Goal: Use online tool/utility: Use online tool/utility

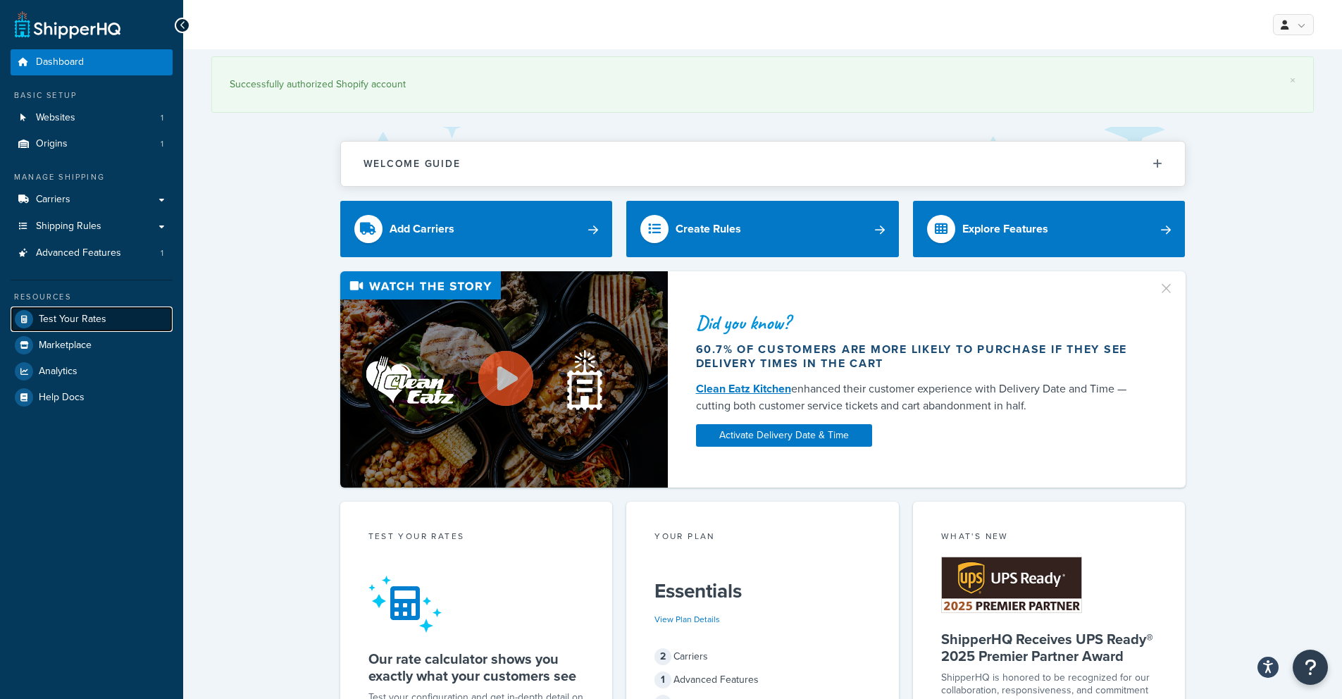
click at [60, 322] on span "Test Your Rates" at bounding box center [73, 319] width 68 height 12
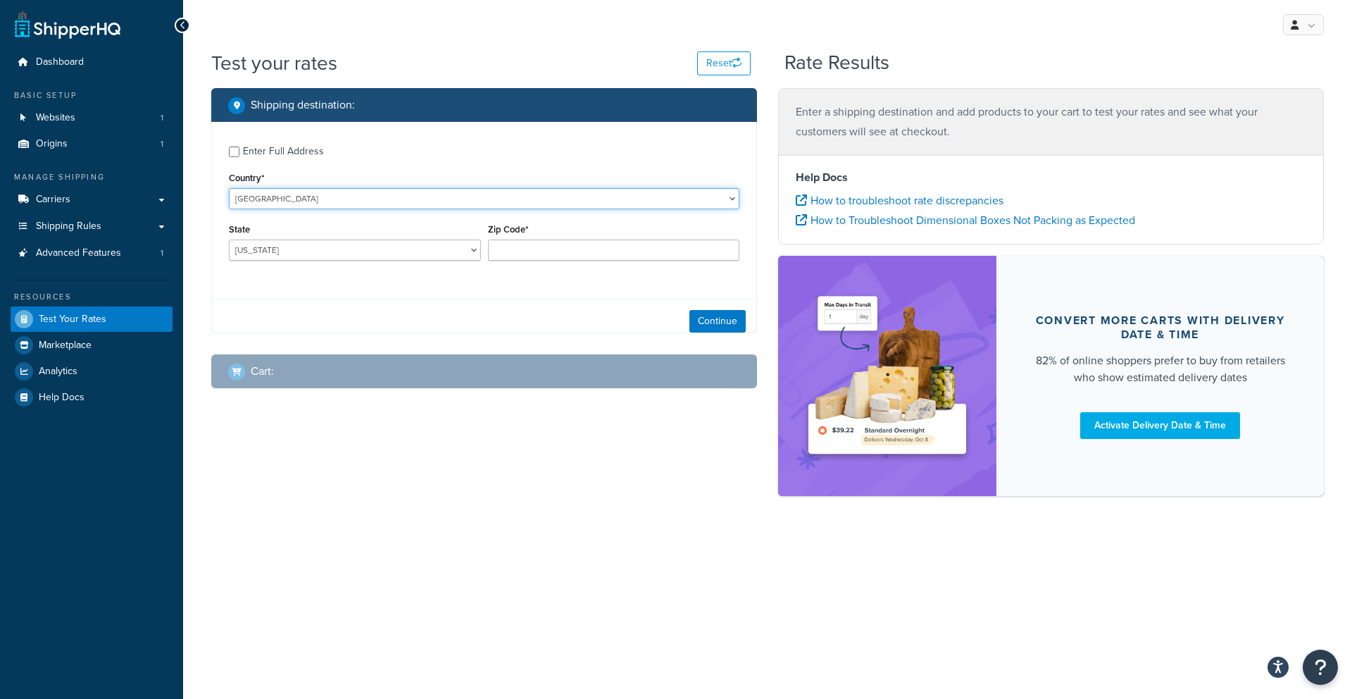
click at [306, 201] on select "[GEOGRAPHIC_DATA] [GEOGRAPHIC_DATA] [GEOGRAPHIC_DATA] [GEOGRAPHIC_DATA] [GEOGRA…" at bounding box center [484, 198] width 511 height 21
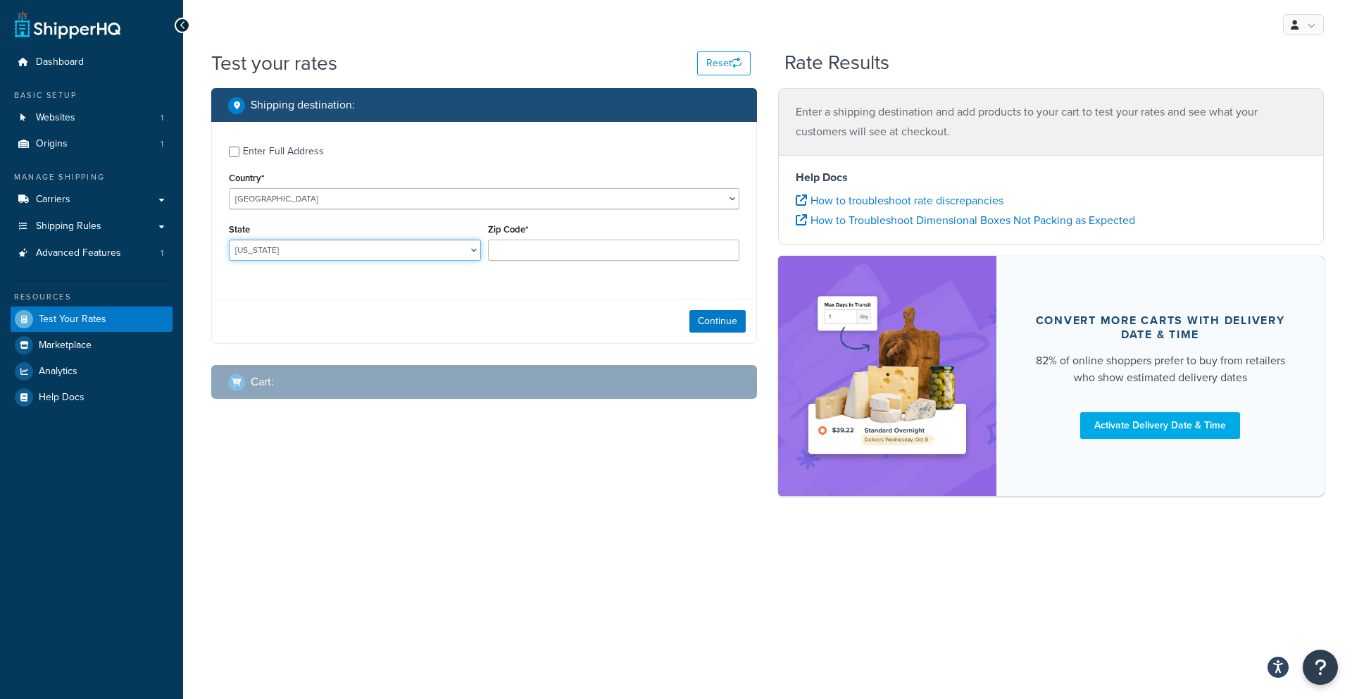
click at [362, 251] on select "[US_STATE] [US_STATE] [US_STATE] [US_STATE] [US_STATE] Armed Forces Americas Ar…" at bounding box center [355, 249] width 252 height 21
select select "CA"
click at [540, 243] on input "Zip Code*" at bounding box center [614, 249] width 252 height 21
type input "92705"
click at [718, 321] on button "Continue" at bounding box center [718, 321] width 56 height 23
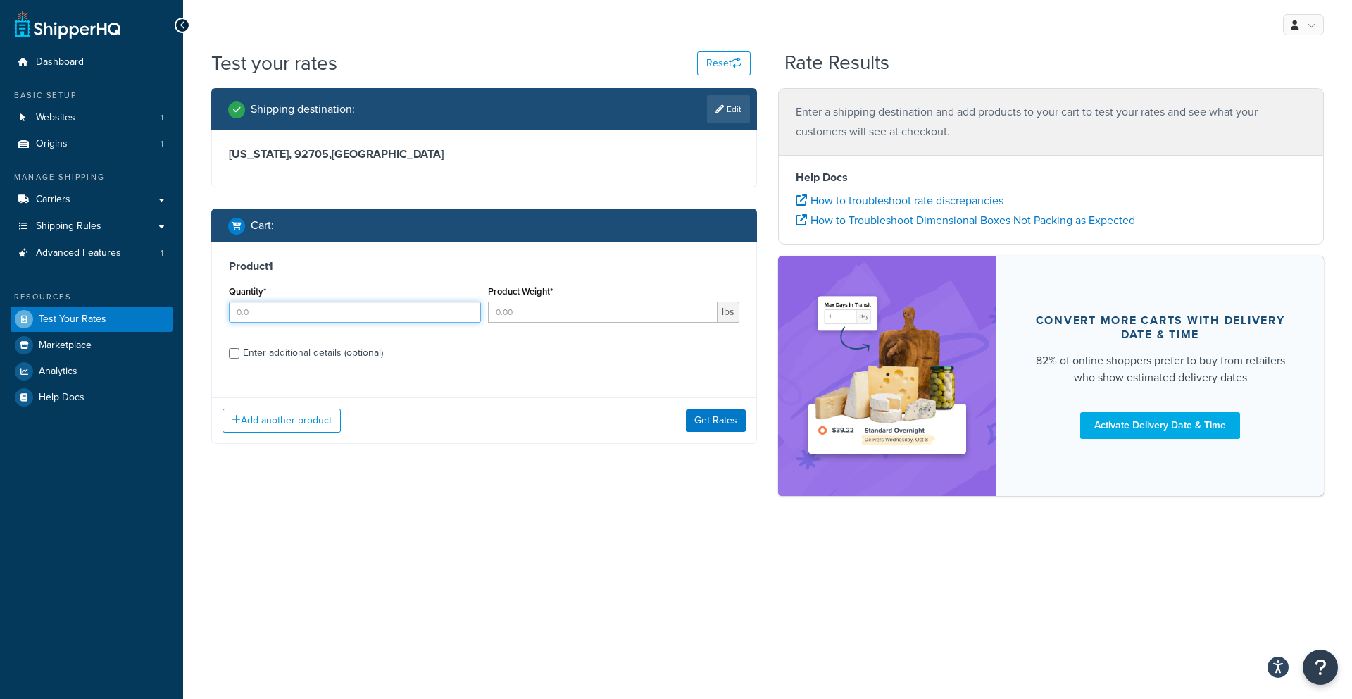
click at [411, 309] on input "Quantity*" at bounding box center [355, 311] width 252 height 21
type input "2"
click at [540, 316] on input "Product Weight*" at bounding box center [603, 311] width 230 height 21
type input "111"
click at [324, 355] on div "Enter additional details (optional)" at bounding box center [313, 353] width 140 height 20
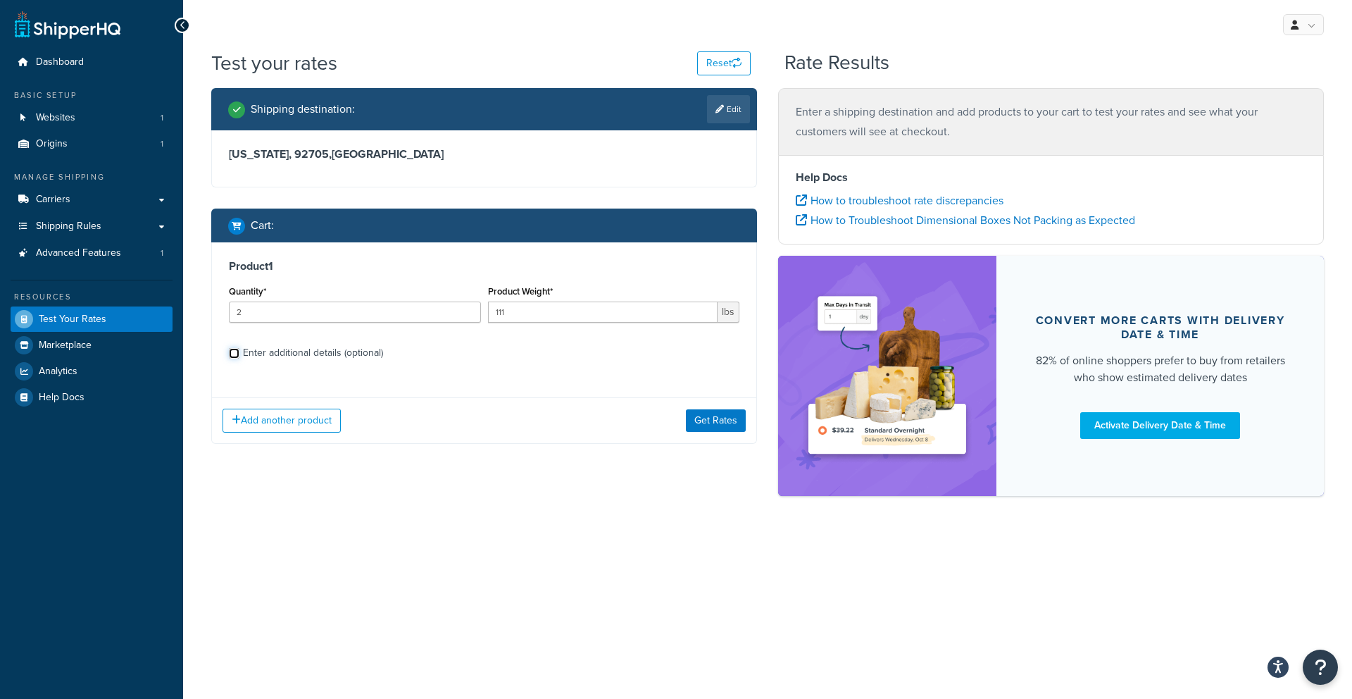
click at [239, 355] on input "Enter additional details (optional)" at bounding box center [234, 353] width 11 height 11
checkbox input "true"
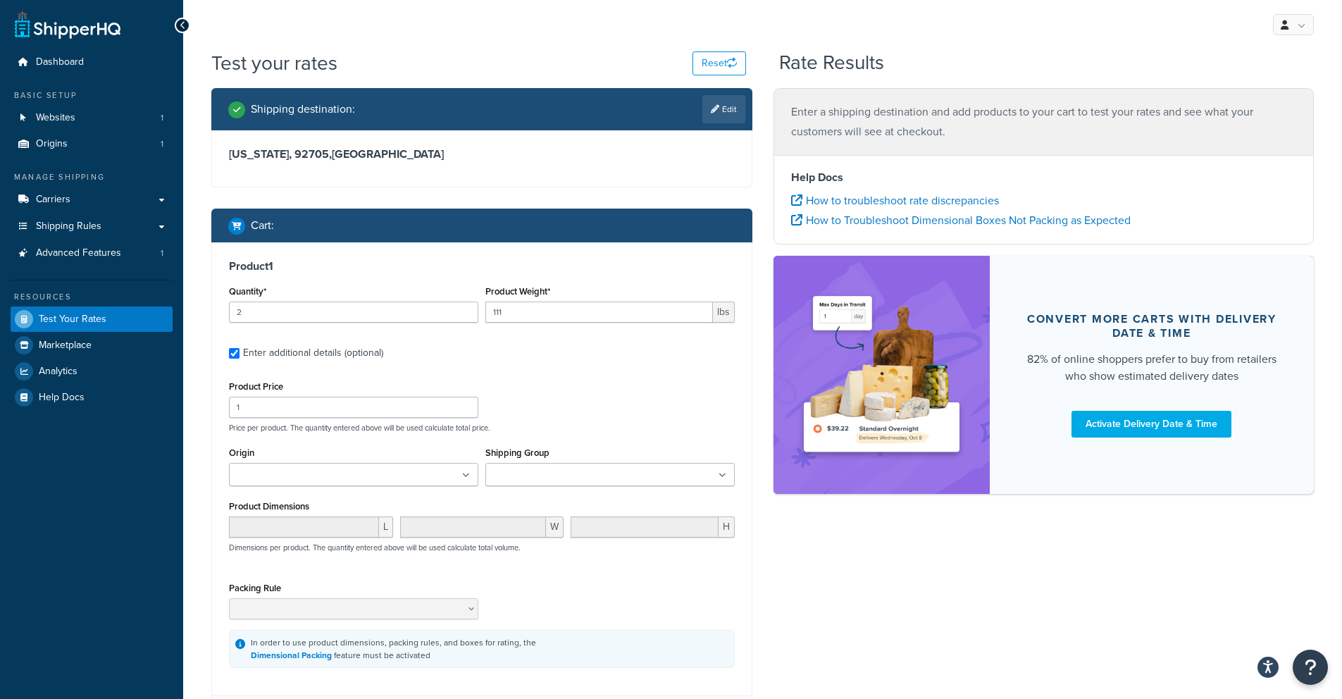
click at [559, 481] on input "Shipping Group" at bounding box center [552, 475] width 125 height 15
click at [542, 421] on div "Product Price 1 Price per product. The quantity entered above will be used calc…" at bounding box center [481, 405] width 513 height 56
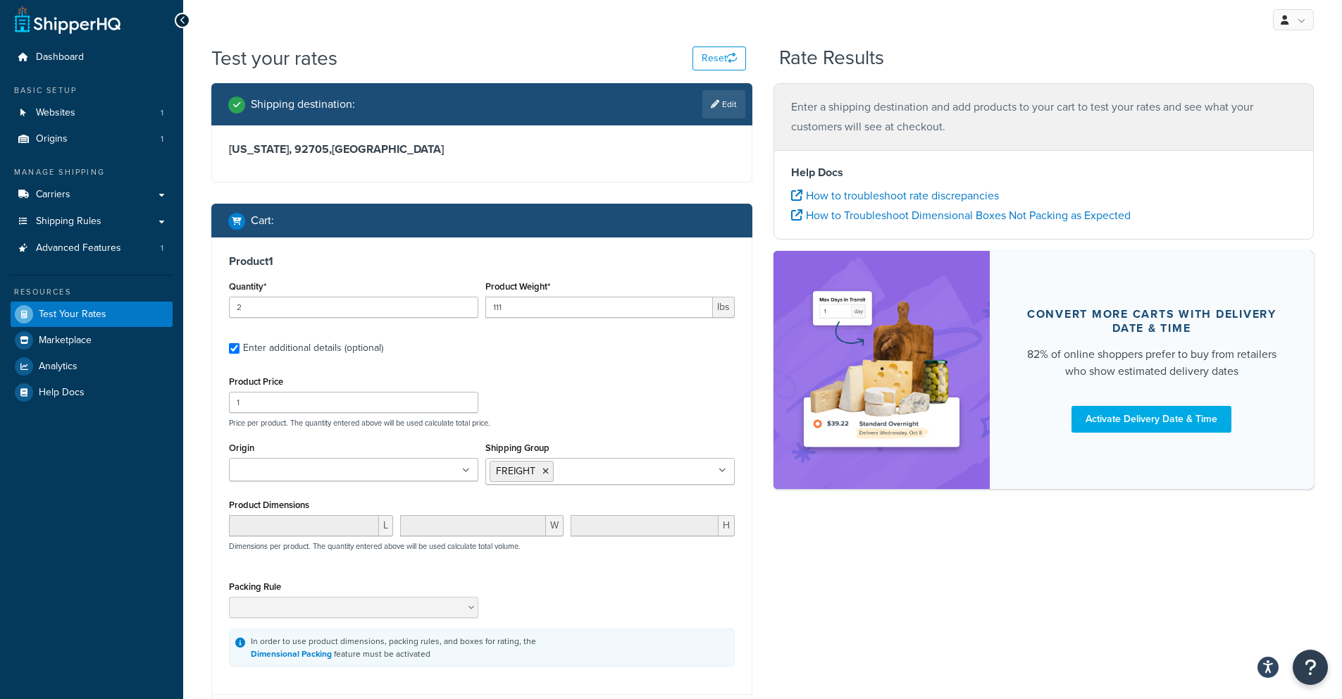
scroll to position [6, 0]
click at [375, 471] on ul at bounding box center [353, 468] width 249 height 23
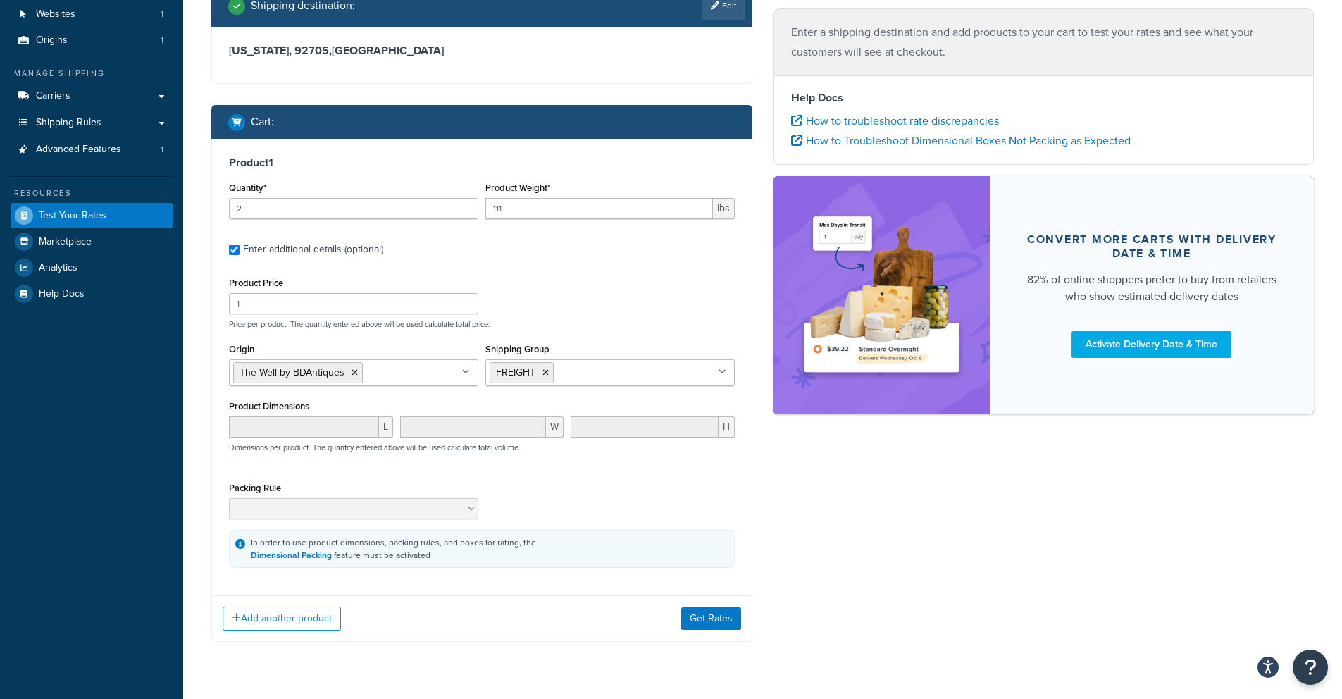
scroll to position [139, 0]
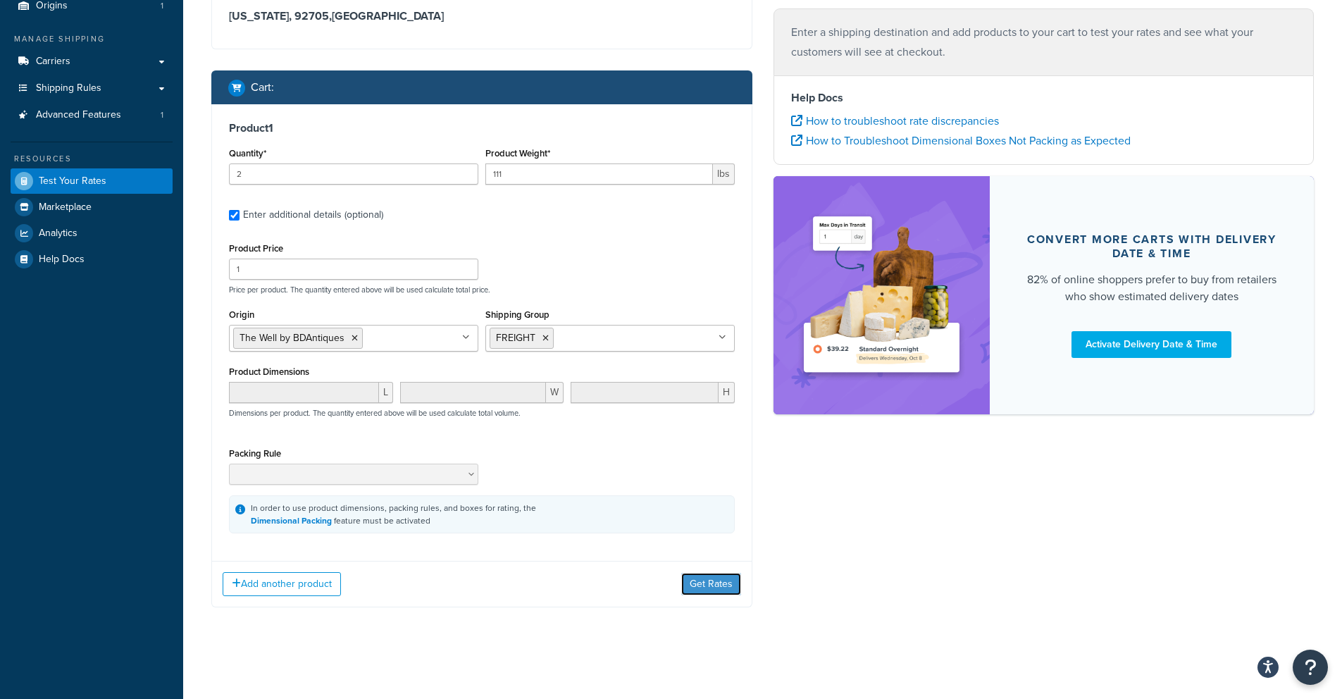
click at [710, 585] on button "Get Rates" at bounding box center [711, 584] width 60 height 23
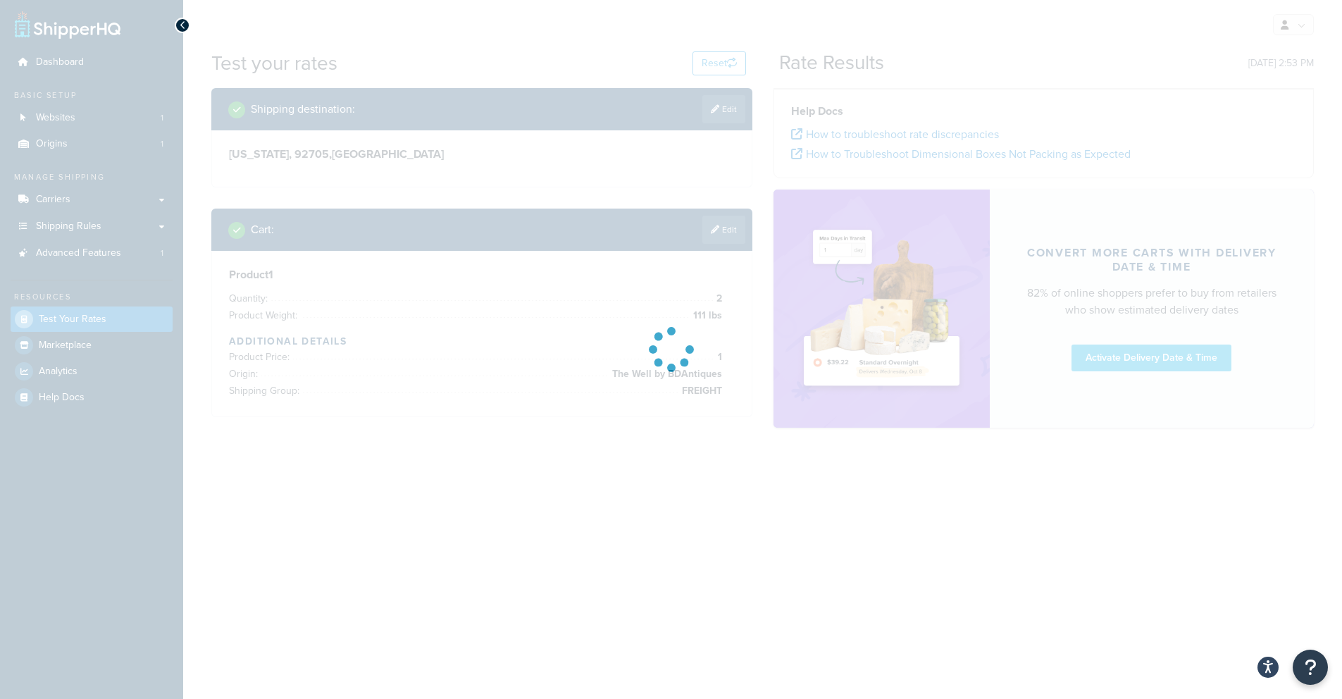
scroll to position [0, 0]
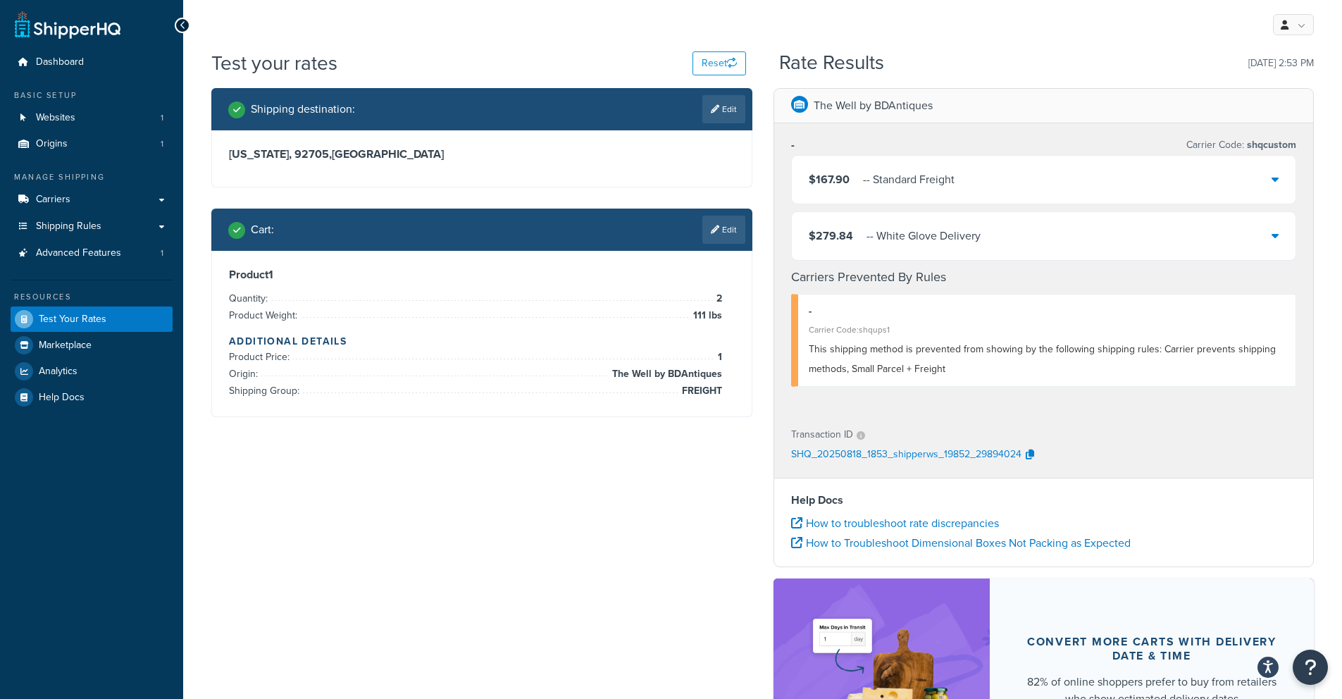
click at [1070, 199] on div "$167.90 - - Standard Freight" at bounding box center [1044, 180] width 504 height 48
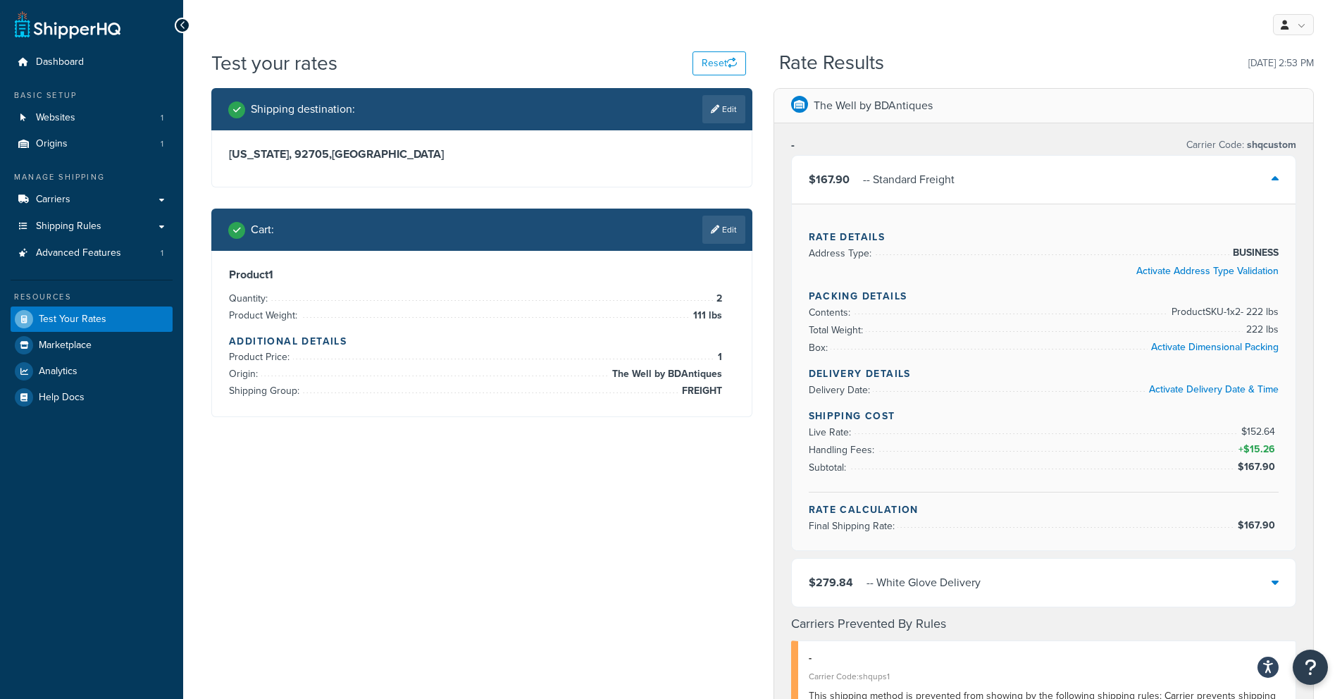
click at [1021, 576] on div "$279.84 - - White Glove Delivery" at bounding box center [1044, 583] width 504 height 48
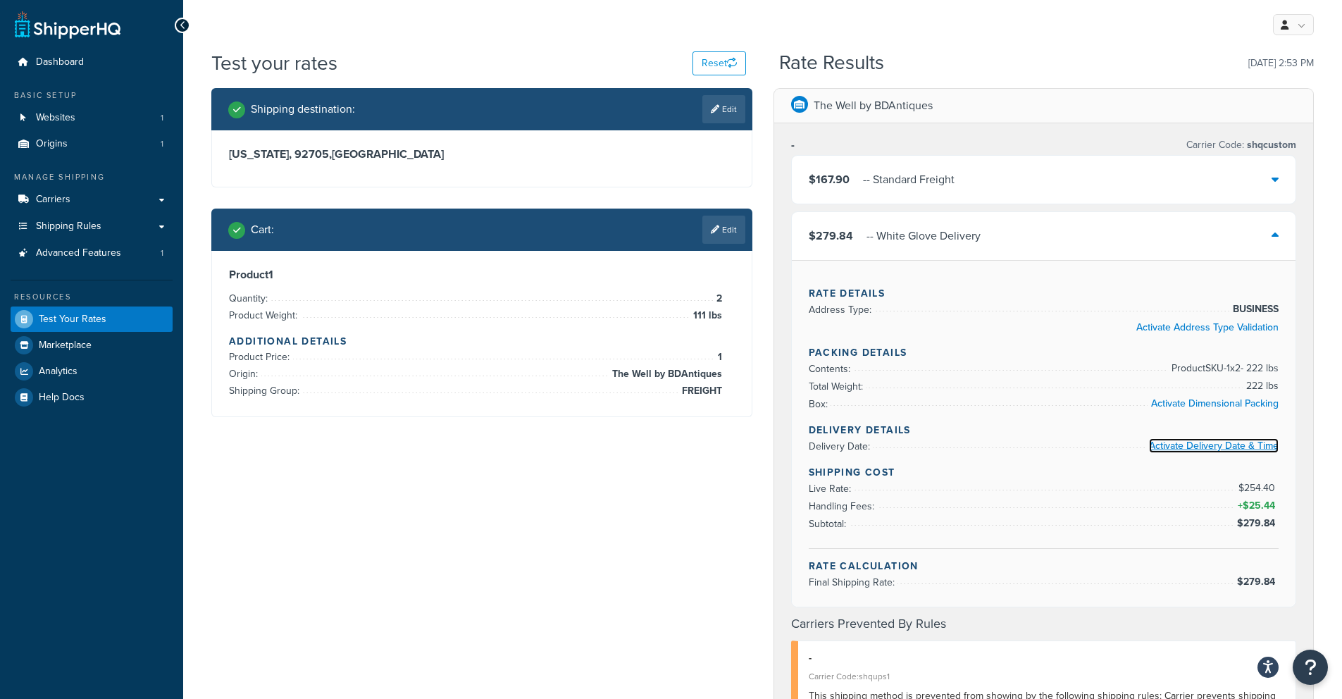
click at [1194, 444] on link "Activate Delivery Date & Time" at bounding box center [1214, 445] width 130 height 15
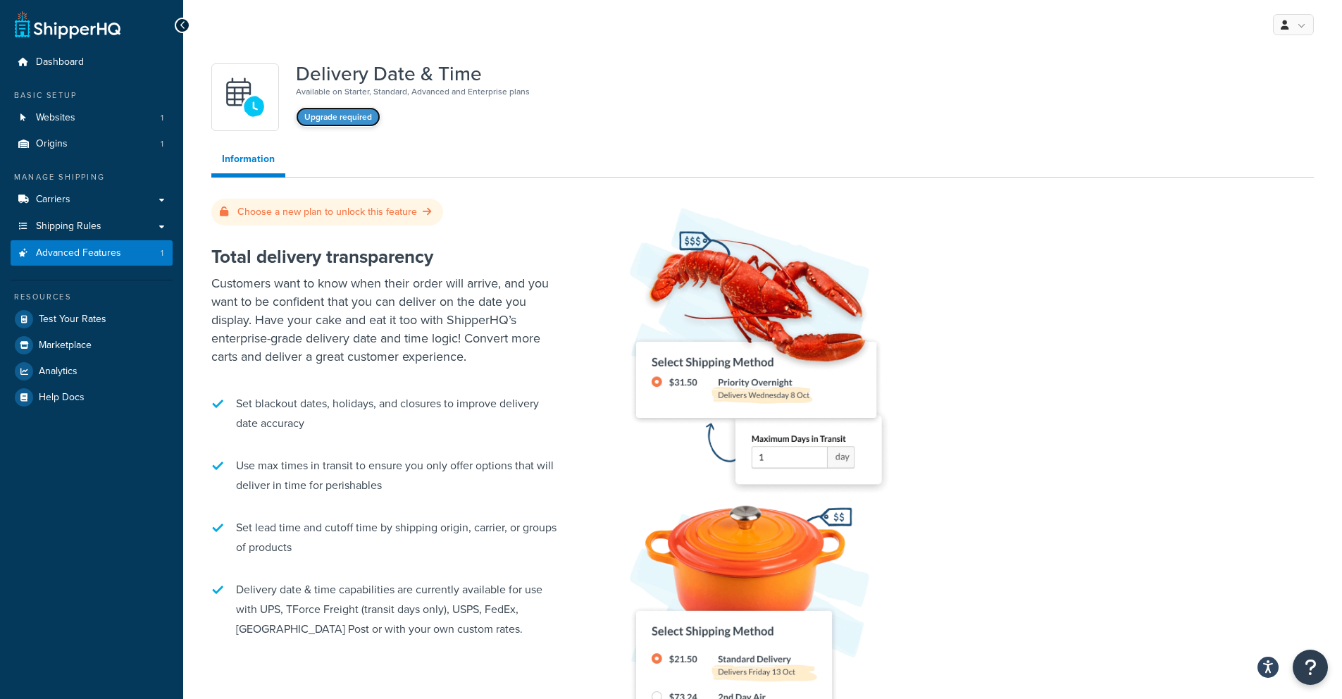
click at [365, 120] on button "Upgrade required" at bounding box center [338, 117] width 85 height 20
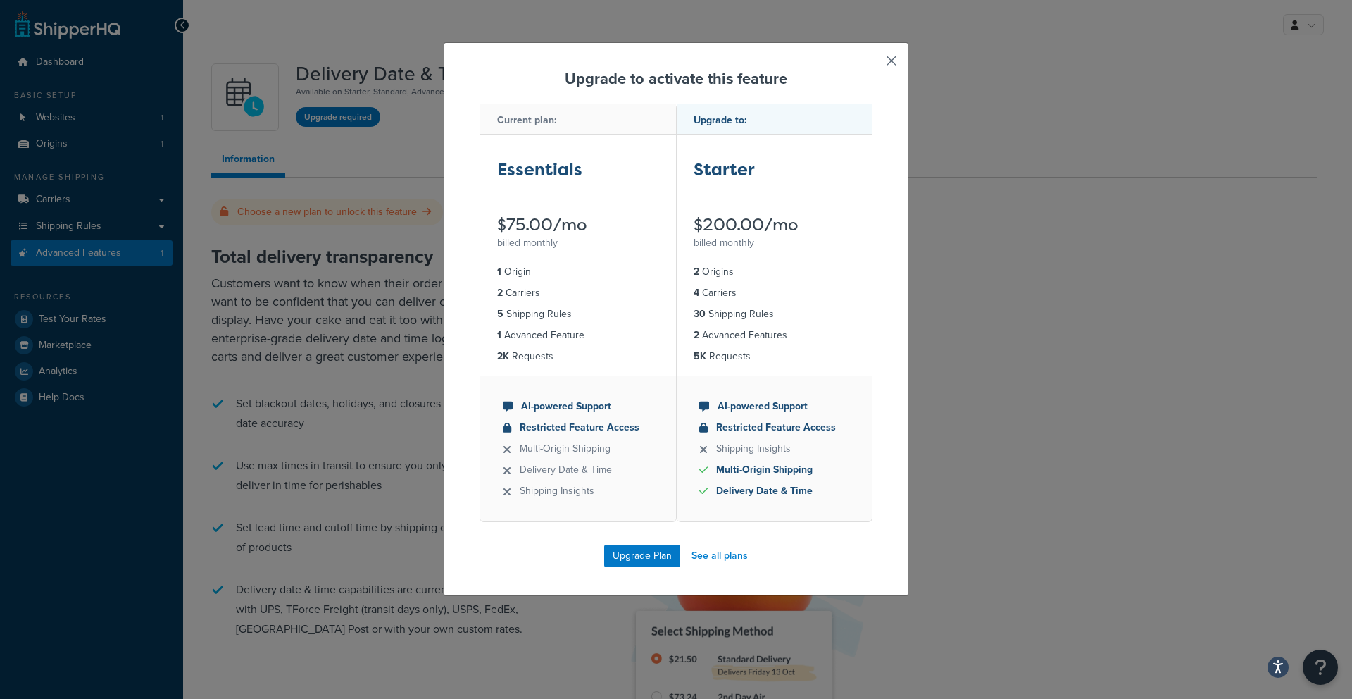
click at [873, 64] on button "button" at bounding box center [871, 66] width 4 height 4
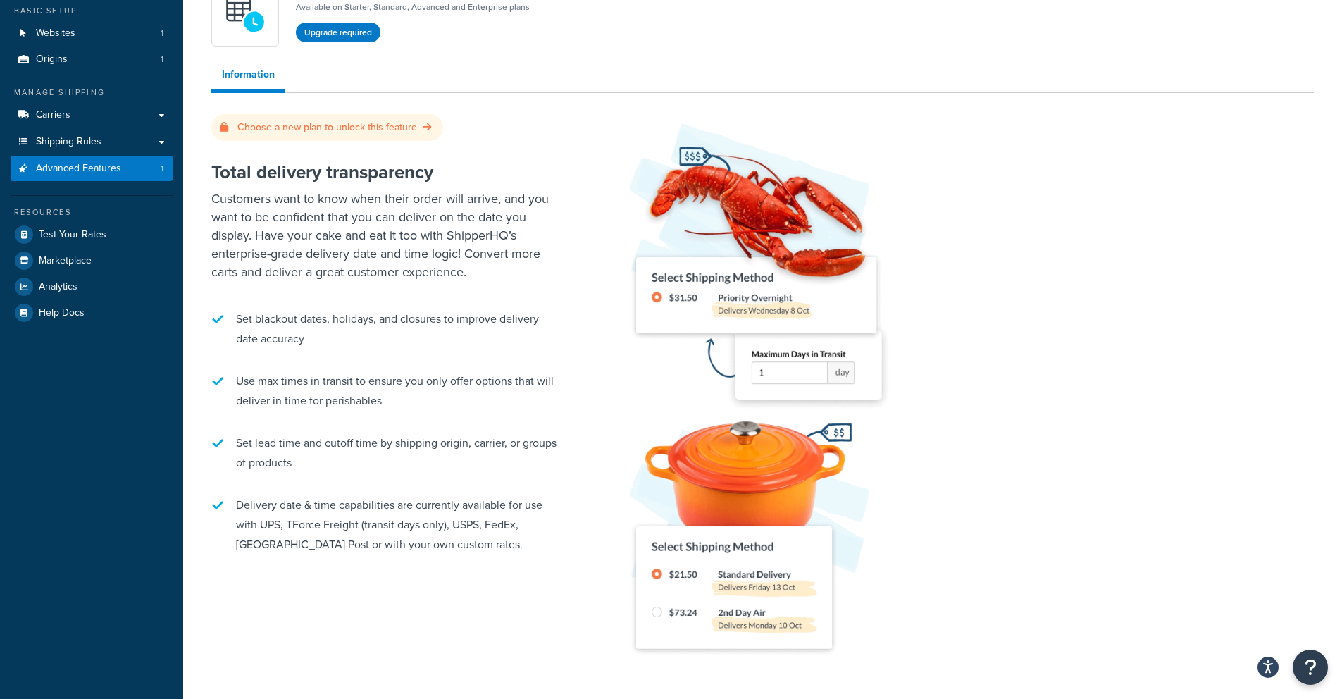
scroll to position [162, 0]
